Goal: Task Accomplishment & Management: Use online tool/utility

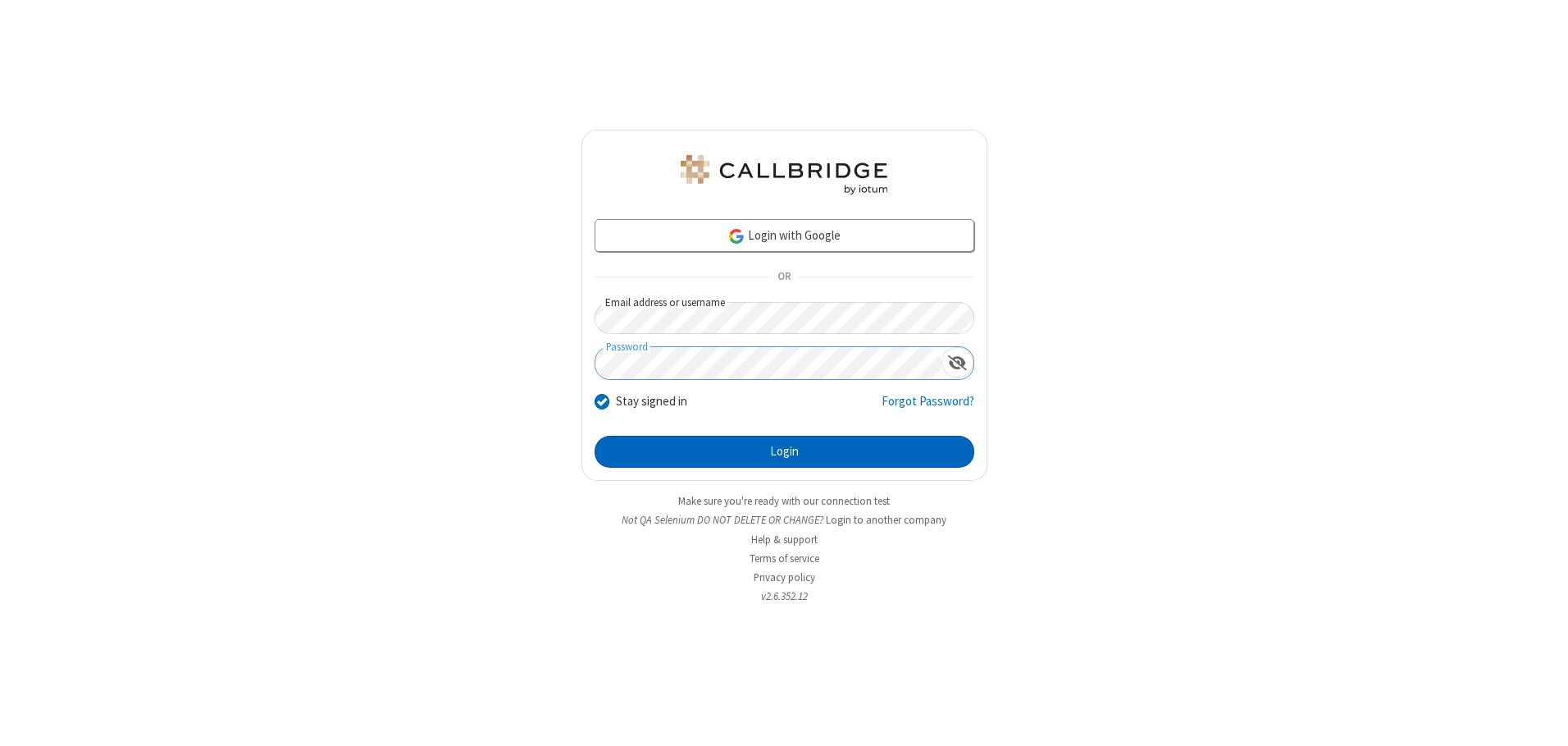
click at [784, 451] on button "Login" at bounding box center [783, 451] width 379 height 33
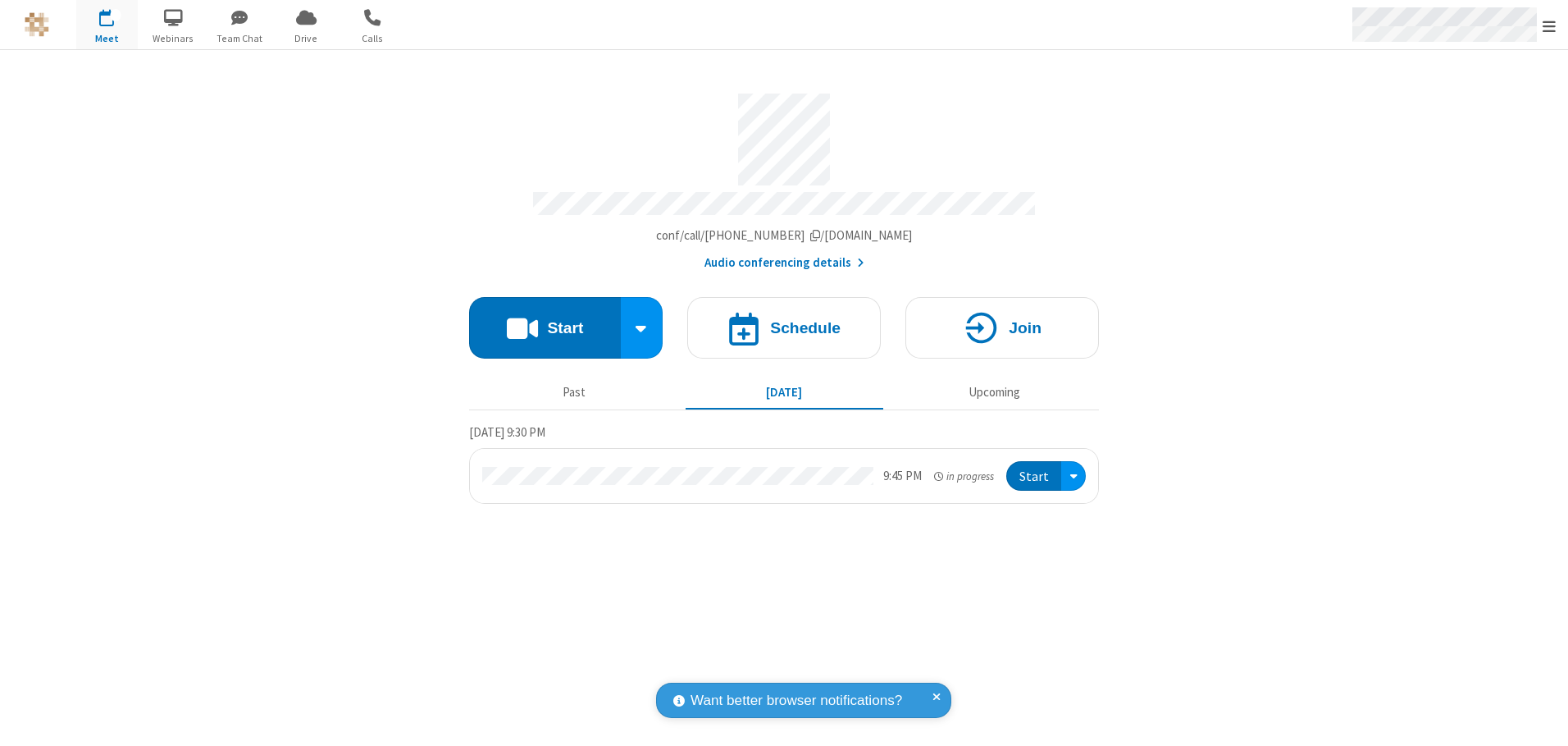
click at [1548, 26] on span "Open menu" at bounding box center [1548, 26] width 13 height 17
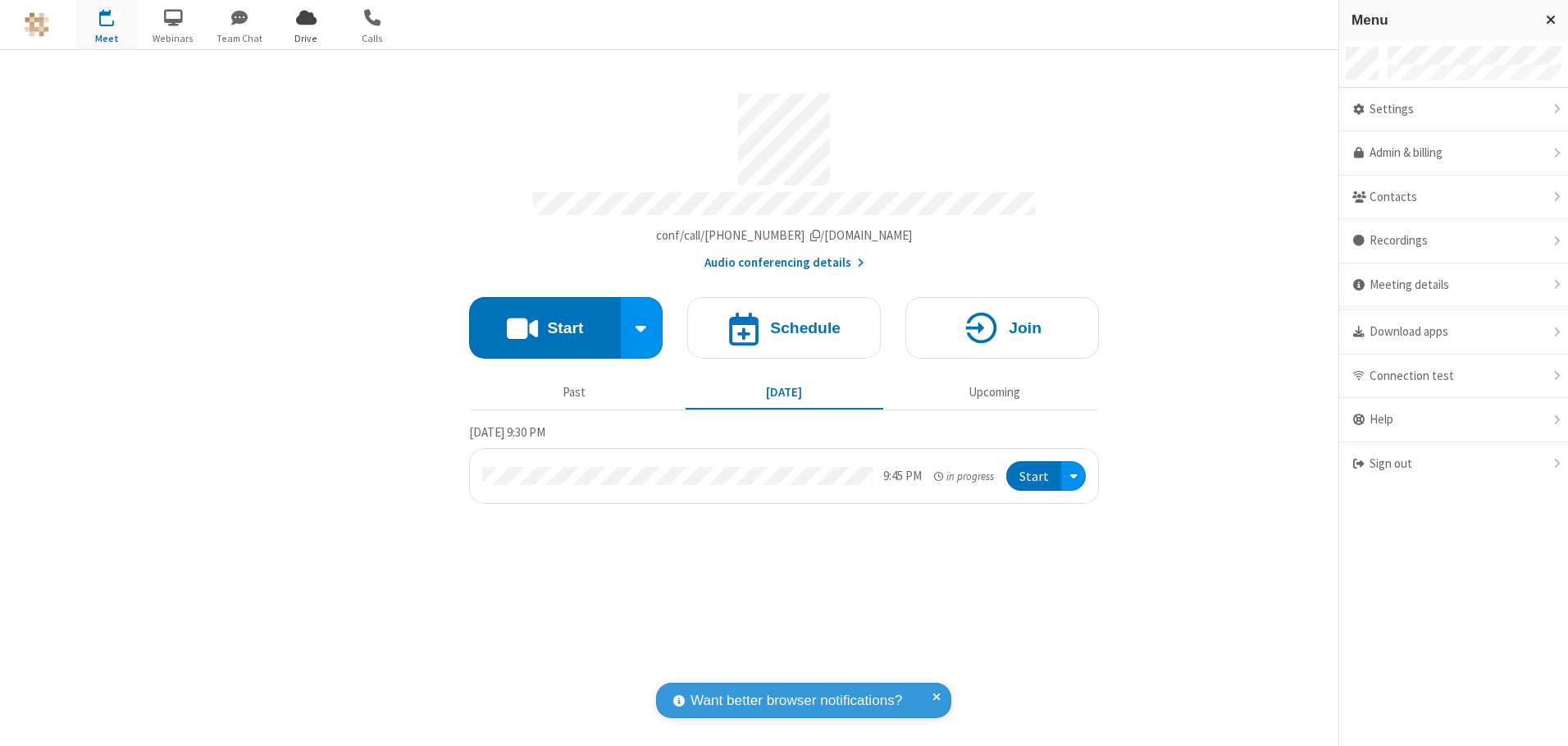
click at [305, 37] on span "Drive" at bounding box center [306, 38] width 61 height 15
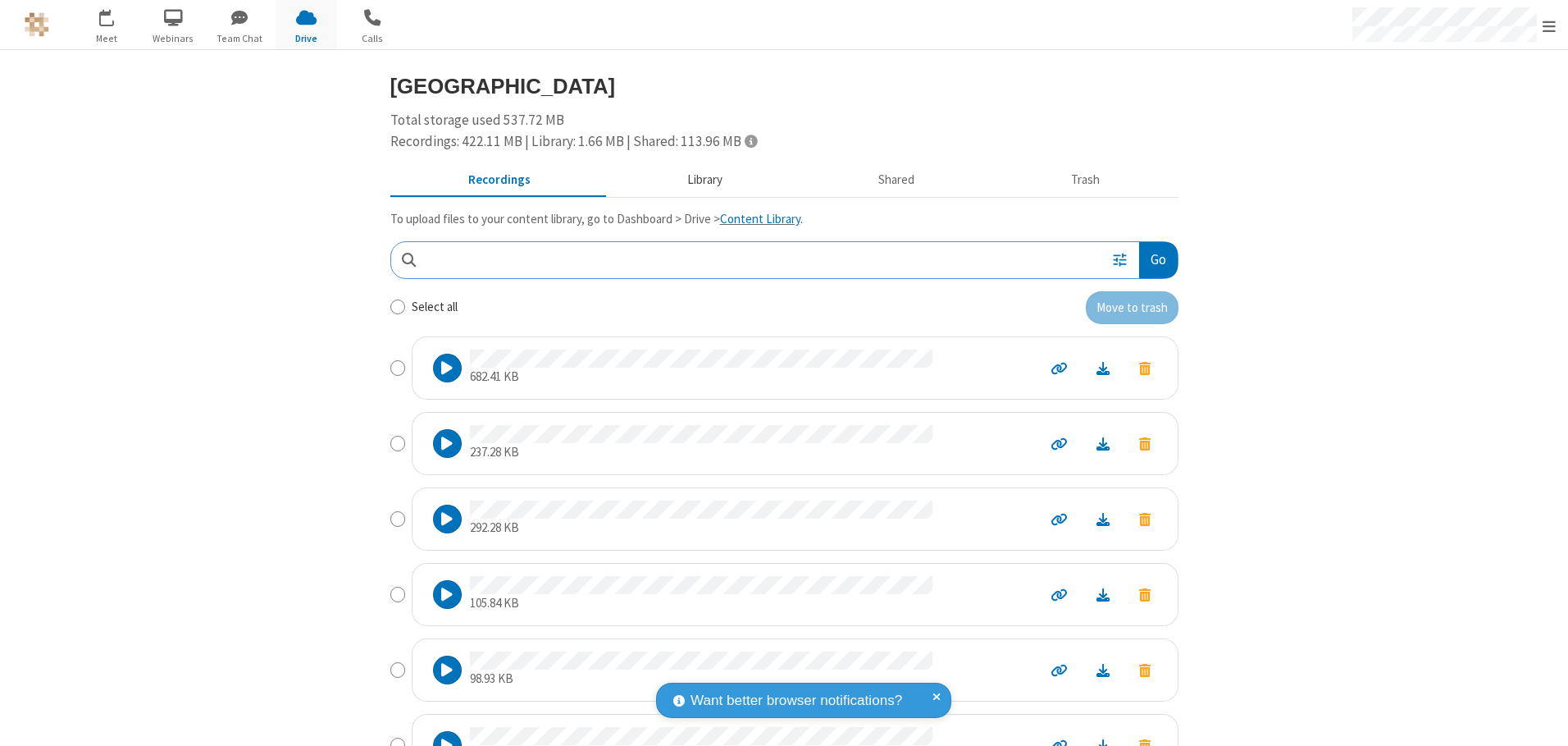
click at [696, 179] on button "Library" at bounding box center [704, 180] width 192 height 32
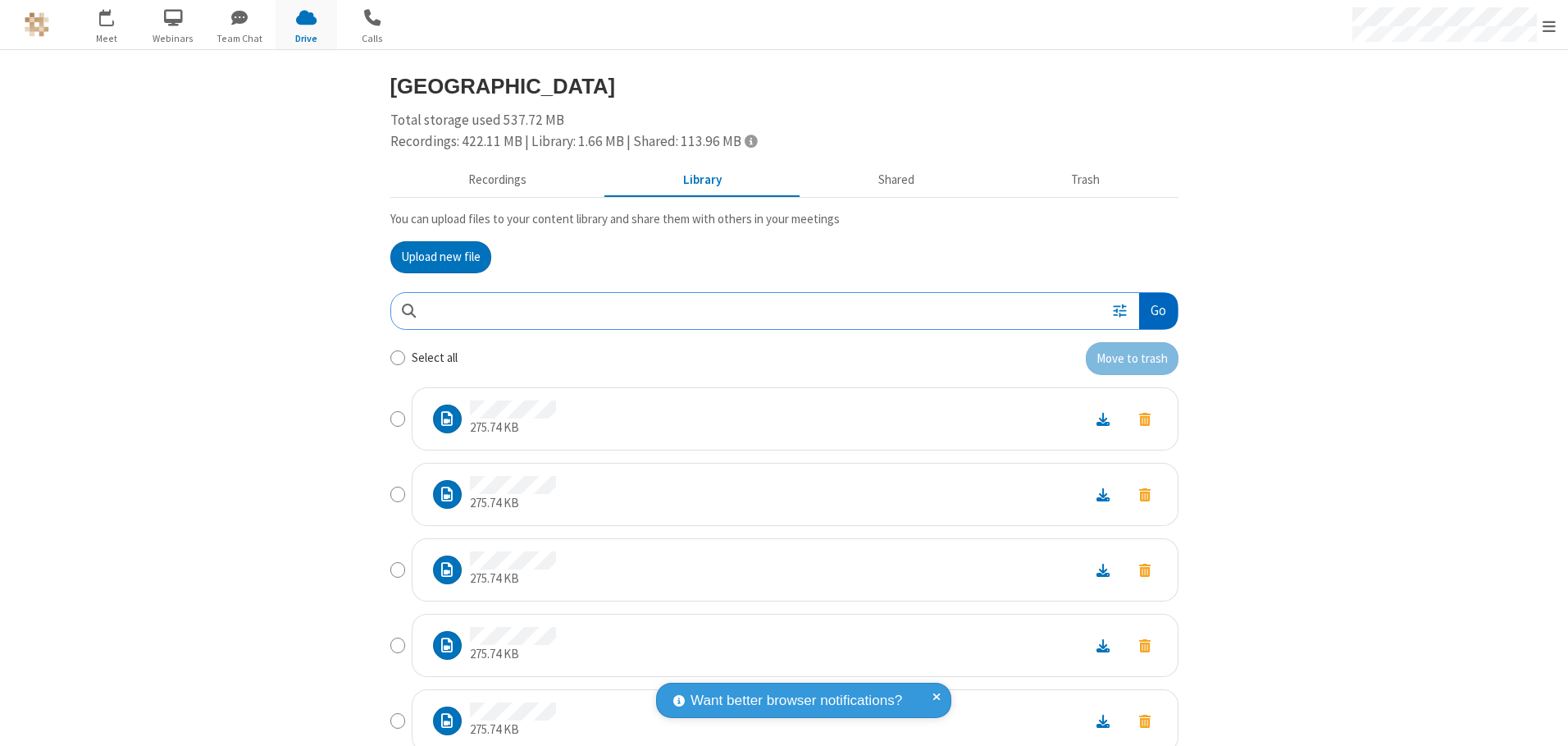
click at [1151, 310] on button "Go" at bounding box center [1157, 310] width 37 height 36
click at [433, 257] on button "Upload new file" at bounding box center [440, 257] width 100 height 33
